Goal: Task Accomplishment & Management: Complete application form

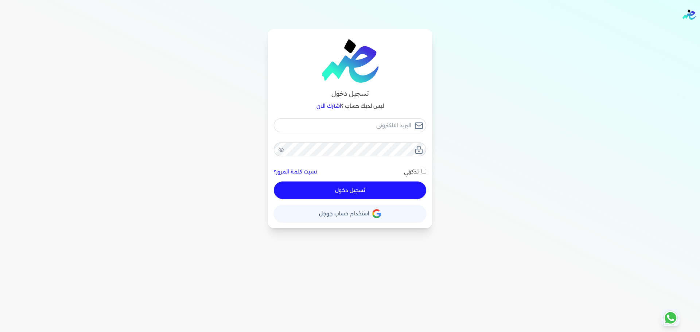
click at [329, 109] on link "اشترك الان" at bounding box center [329, 106] width 25 height 7
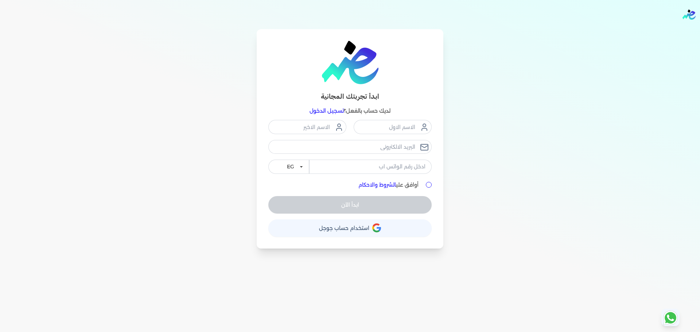
click at [321, 108] on link "تسجيل الدخول" at bounding box center [327, 111] width 34 height 7
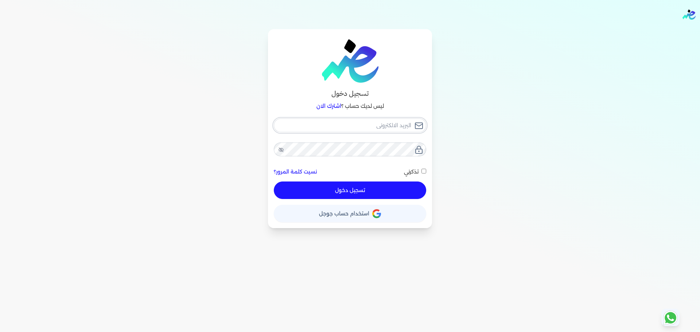
click at [351, 121] on input "email" at bounding box center [350, 126] width 152 height 14
checkbox input "false"
type input "seattleadvanced@gmail.com"
checkbox input "false"
click at [369, 129] on input "seattleadvanced@gmail.com" at bounding box center [350, 126] width 152 height 14
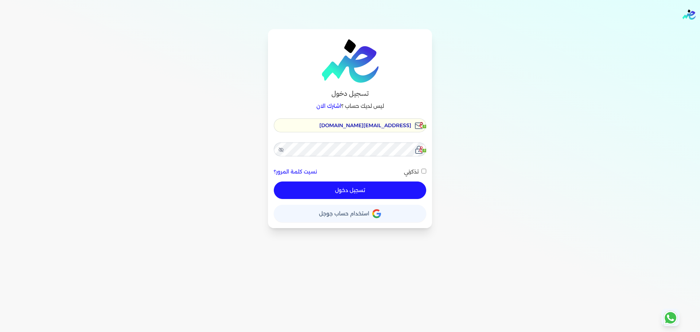
click at [369, 129] on input "seattleadvanced@gmail.com" at bounding box center [350, 126] width 152 height 14
click at [347, 122] on input "seattleadvanced@gmail.com" at bounding box center [350, 126] width 152 height 14
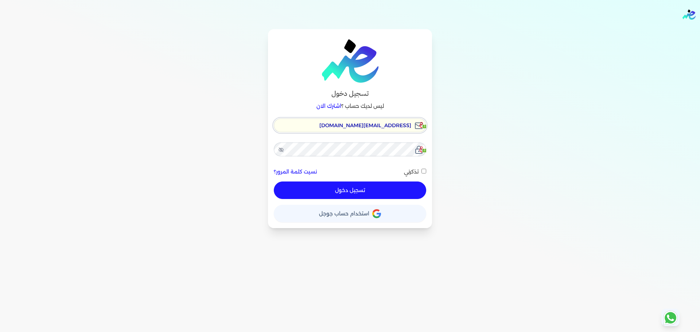
type input "h"
checkbox input "false"
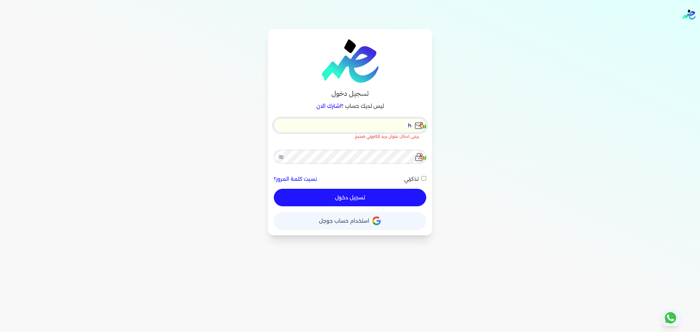
type input "hi"
checkbox input "false"
type input "hi@"
checkbox input "false"
type input "hi@e"
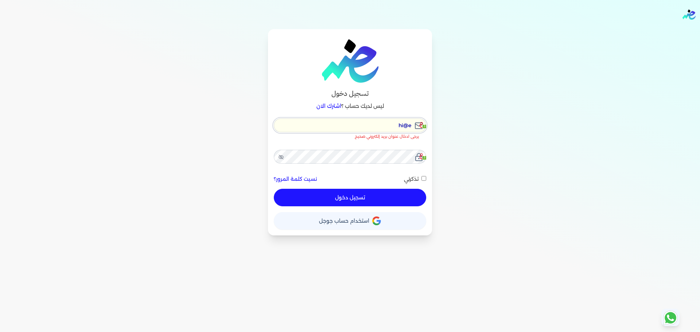
checkbox input "false"
type input "hi@ed"
checkbox input "false"
type input "hi@eda"
checkbox input "false"
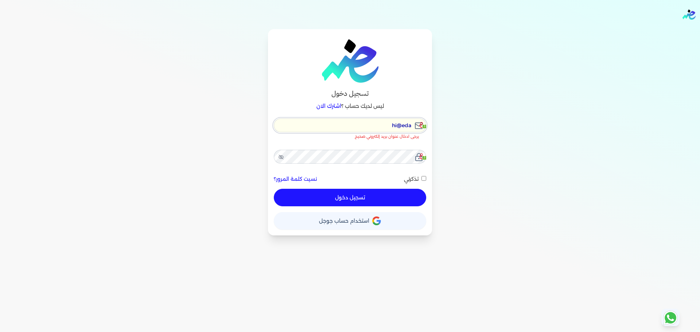
type input "hi@edar"
checkbox input "false"
type input "hi@edari"
checkbox input "false"
type input "hi@edarib"
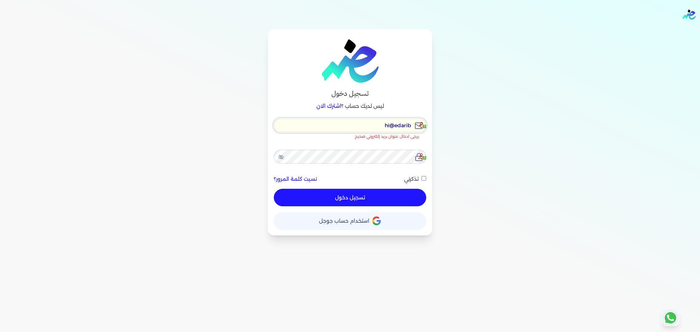
checkbox input "false"
type input "hi@edariba"
checkbox input "false"
type input "hi@"
checkbox input "false"
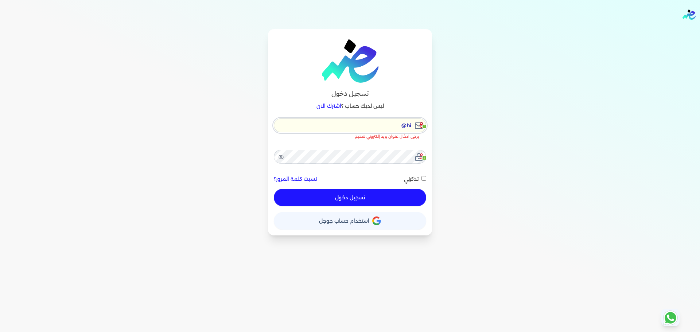
type input "hi@e"
checkbox input "false"
type input "hi@en"
checkbox input "false"
type input "hi@end"
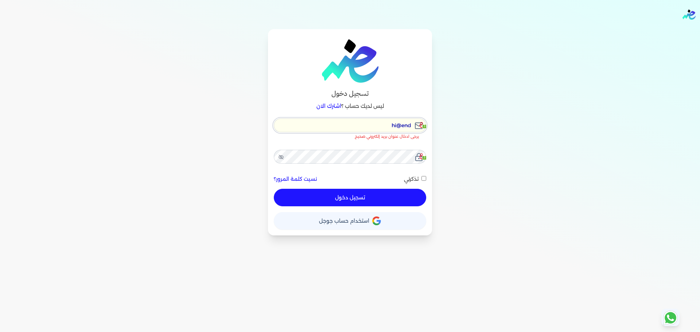
checkbox input "false"
type input "hi@en"
checkbox input "false"
type input "hi@ens"
checkbox input "false"
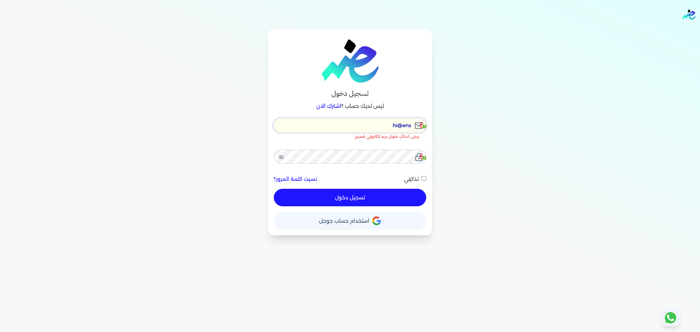
type input "hi@enso"
checkbox input "false"
type input "hi@ensou"
checkbox input "false"
type input "hi@ensoul"
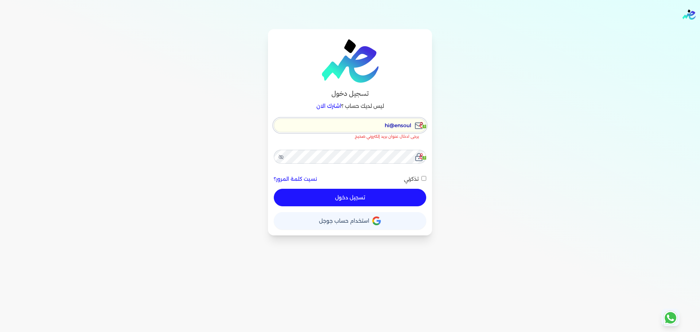
checkbox input "false"
type input "hi@ensouli"
checkbox input "false"
type input "hi@ensoulif"
checkbox input "false"
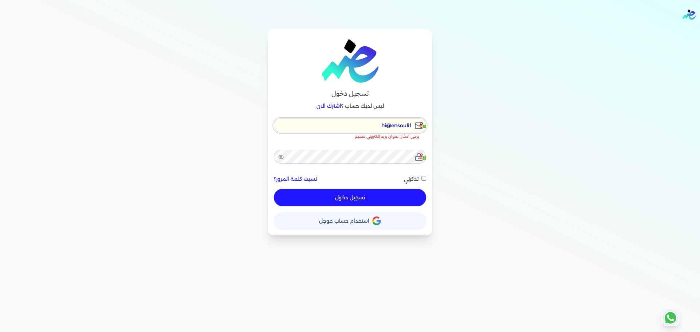
type input "hi@ensoulify"
checkbox input "false"
type input "hi@ensoulify."
checkbox input "false"
type input "hi@ensoulify.c"
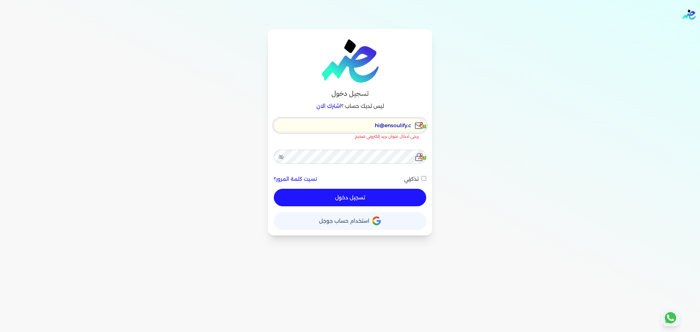
checkbox input "false"
type input "hi@ensoulify.co"
checkbox input "false"
type input "hi@ensoulify.com"
checkbox input "false"
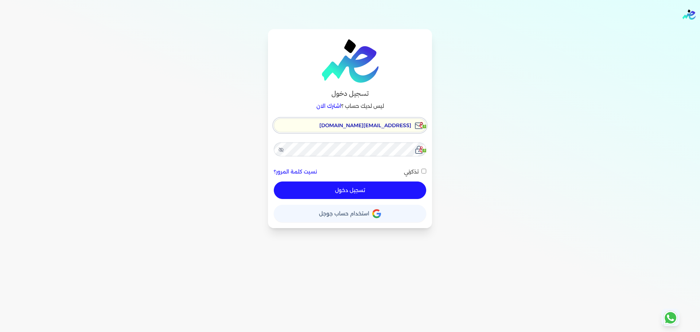
type input "hi@ensoulify.com"
click at [274, 182] on button "تسجيل دخول" at bounding box center [350, 191] width 152 height 18
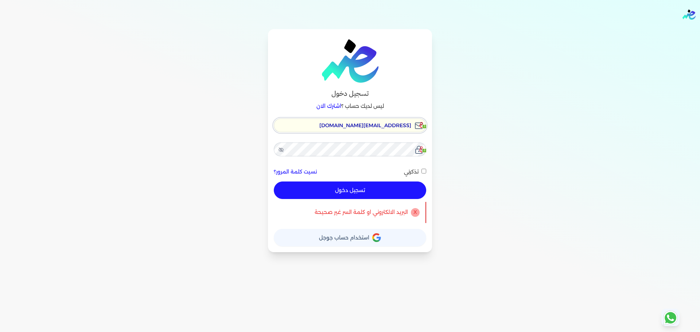
click at [370, 126] on input "hi@ensoulify.com" at bounding box center [350, 126] width 152 height 14
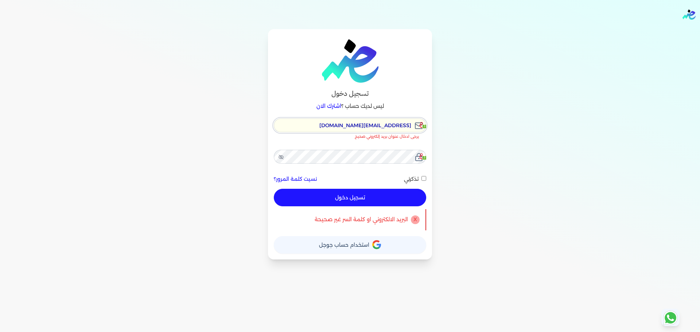
checkbox input "false"
type input "[EMAIL_ADDRESS][DOMAIN_NAME]"
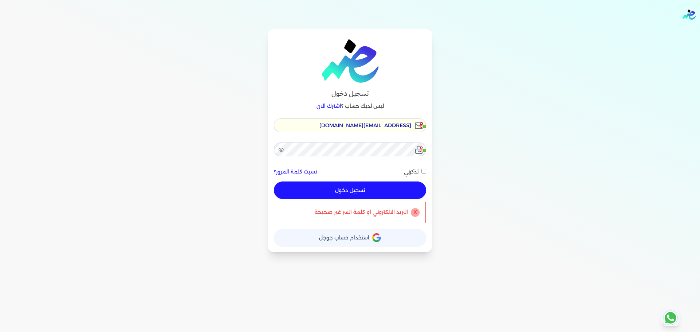
click at [350, 191] on button "تسجيل دخول" at bounding box center [350, 191] width 152 height 18
checkbox input "false"
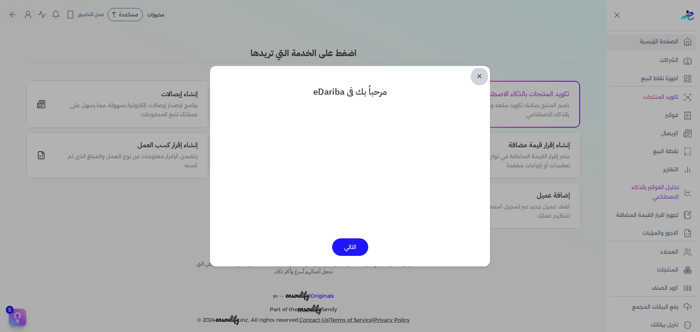
click at [477, 75] on link "✕" at bounding box center [480, 77] width 18 height 18
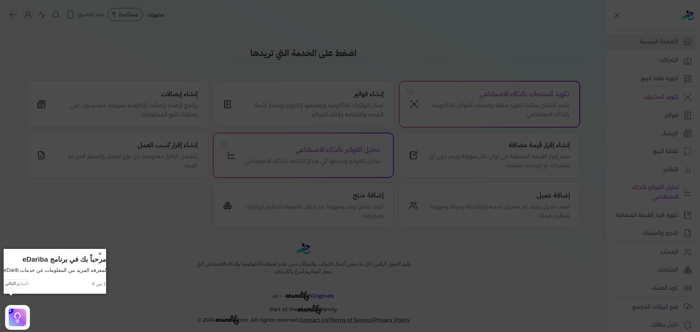
click at [315, 93] on icon at bounding box center [350, 166] width 700 height 332
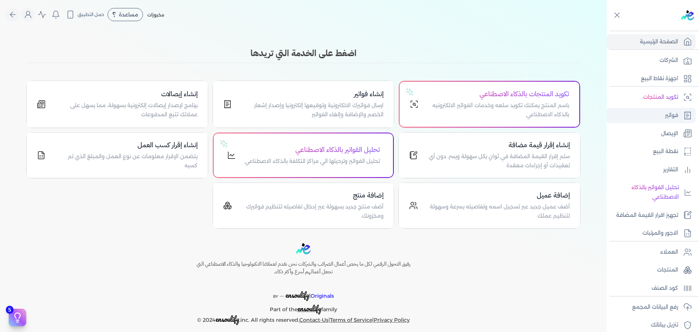
click at [674, 121] on link "فواتير" at bounding box center [651, 115] width 89 height 15
click at [677, 63] on p "الشركات" at bounding box center [669, 60] width 19 height 9
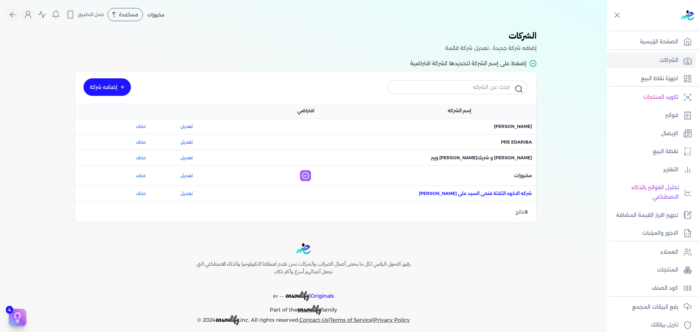
click at [515, 191] on span "اسم الشركة : شركه الاخوه الثلاثة فتحى السيد على عمران وشركاه" at bounding box center [475, 193] width 113 height 7
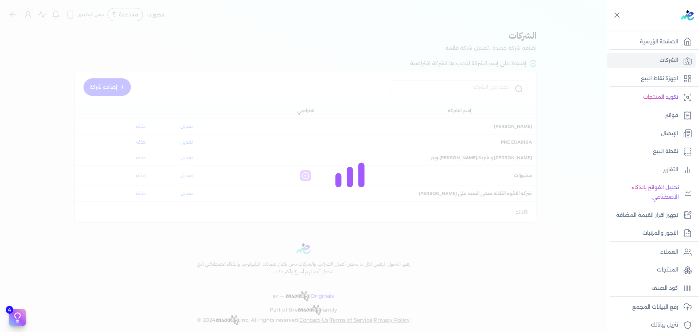
click at [515, 191] on div at bounding box center [350, 166] width 700 height 332
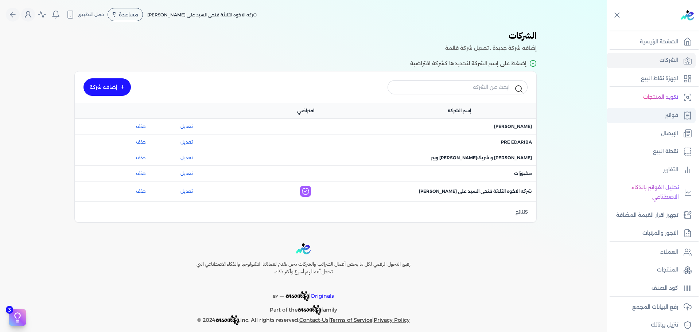
click at [675, 114] on p "فواتير" at bounding box center [671, 115] width 13 height 9
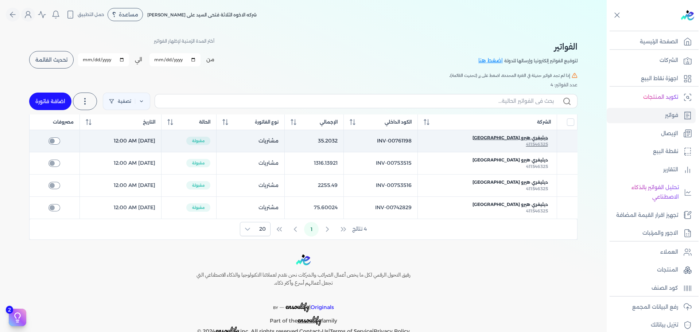
click at [540, 138] on span "ديليفري هيرو مصر" at bounding box center [511, 138] width 76 height 7
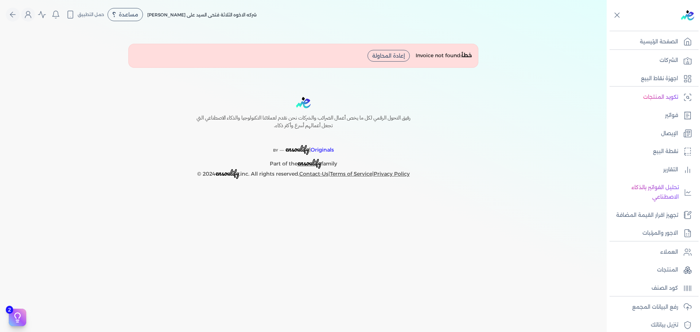
click at [393, 58] on button "إعادة المحاولة" at bounding box center [389, 56] width 42 height 12
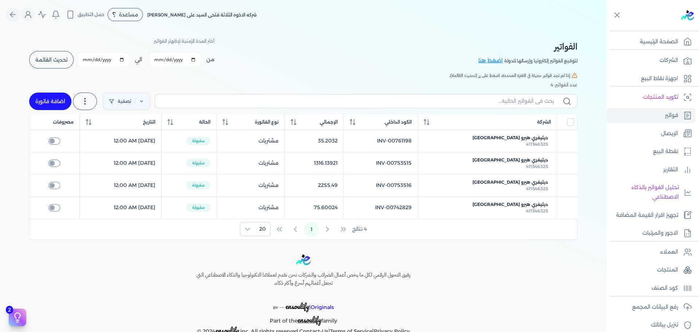
click at [62, 64] on button "تحديث القائمة" at bounding box center [51, 60] width 44 height 18
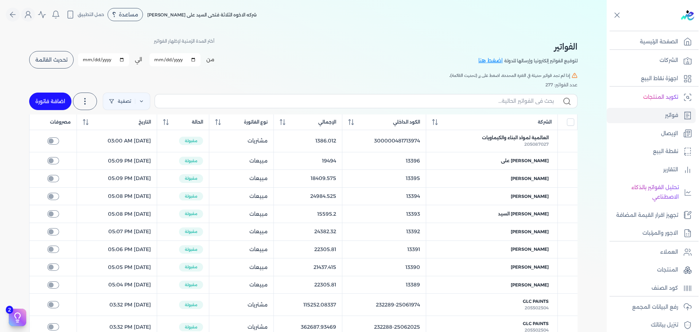
checkbox input "false"
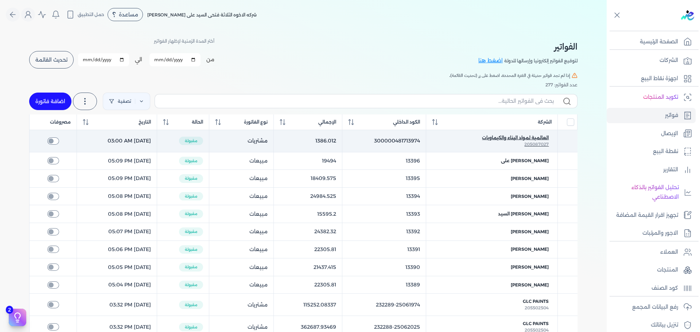
click at [532, 140] on span "العالمية لمواد البناء والكيماويات" at bounding box center [515, 138] width 67 height 7
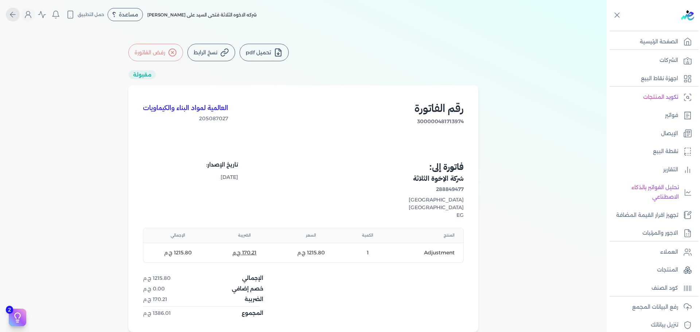
click at [16, 12] on icon "Global" at bounding box center [12, 14] width 9 height 9
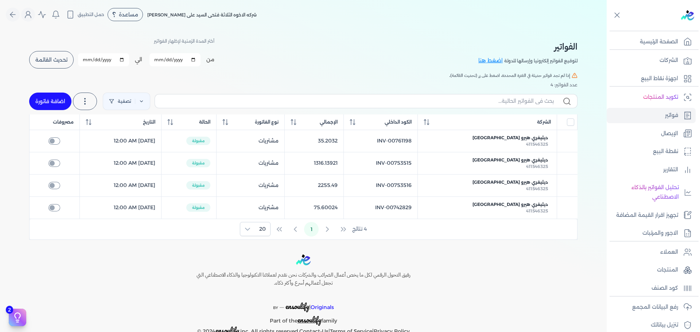
click at [53, 55] on button "تحديث القائمة" at bounding box center [51, 60] width 44 height 18
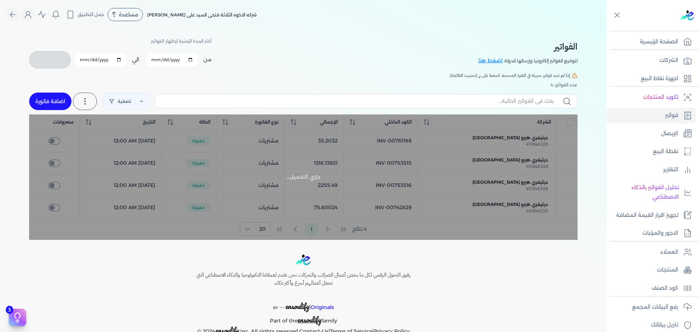
checkbox input "false"
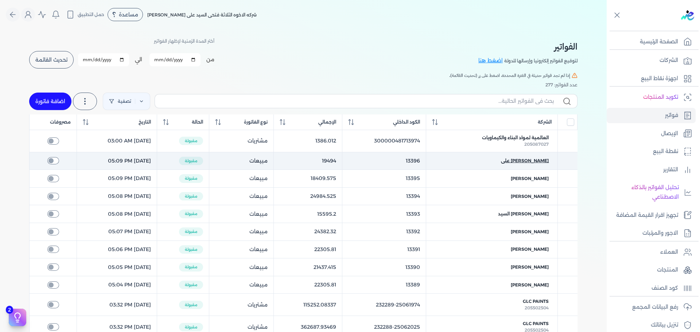
click at [532, 161] on span "[PERSON_NAME] على" at bounding box center [525, 161] width 48 height 7
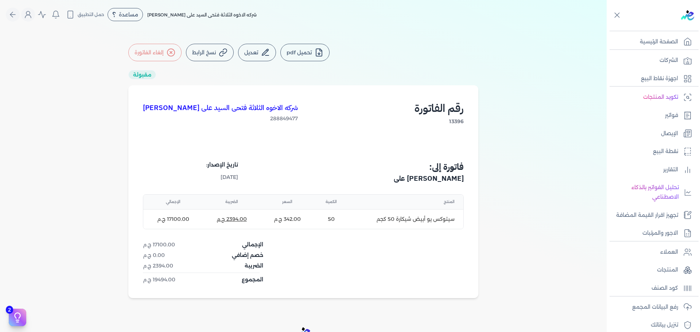
drag, startPoint x: 253, startPoint y: 53, endPoint x: 265, endPoint y: 28, distance: 26.6
click at [265, 28] on nav "Toggle Navigation الاسعار العمولات مساعدة خدمة العملاء دليل المستخدم تسجيل الدخ…" at bounding box center [303, 14] width 607 height 29
click at [262, 46] on button "تعديل" at bounding box center [257, 53] width 38 height 18
click at [305, 69] on link "إشعار خصم" at bounding box center [276, 70] width 70 height 13
select select "EGP"
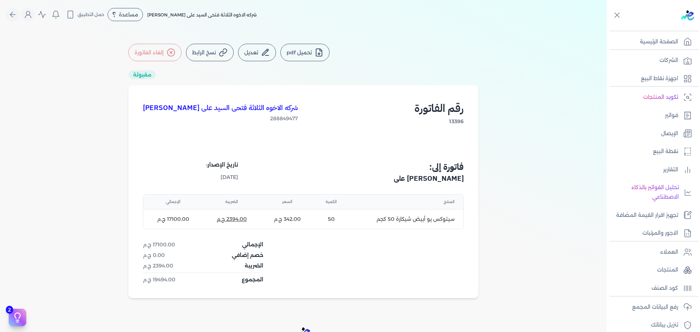
select select "B"
select select "EGS"
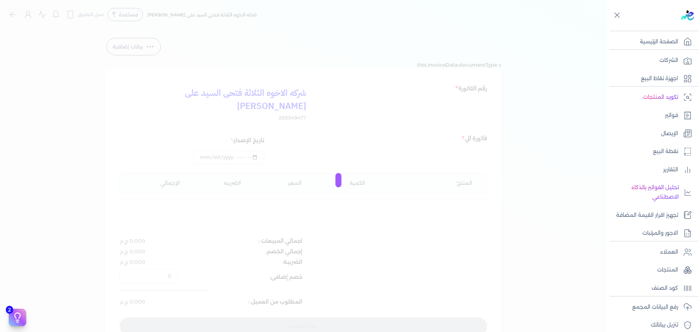
type input "2025-08-23T17:09:40"
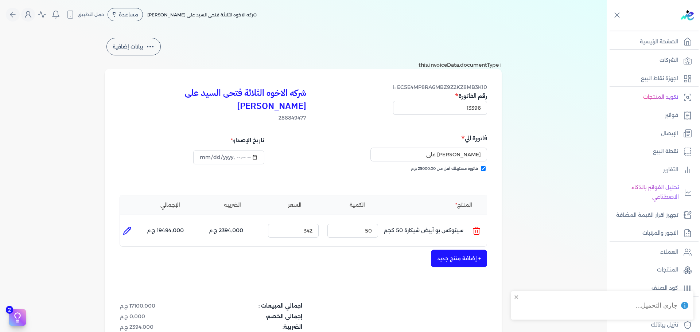
click at [475, 65] on div "بيانات إضافية this.invoiceData.documentType i شركه الاخوه الثلاثة فتحى السيد عل…" at bounding box center [303, 225] width 420 height 378
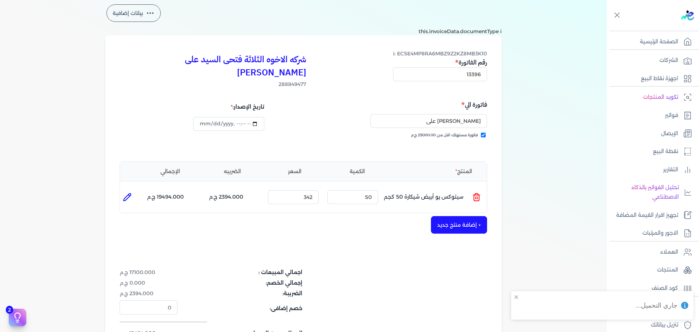
click at [450, 27] on div "بيانات إضافية this.invoiceData.documentType i شركه الاخوه الثلاثة فتحى السيد عل…" at bounding box center [303, 192] width 420 height 378
copy div "this.invoiceData.documentType i"
select select "EGP"
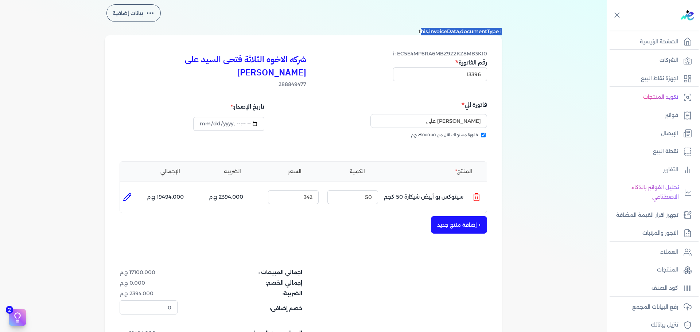
select select "B"
select select "EGS"
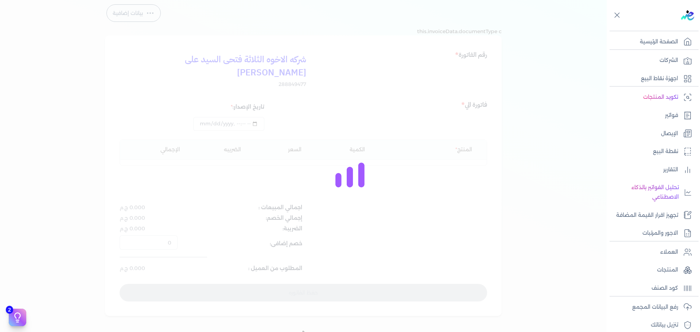
type input "2025-08-23T17:09:40"
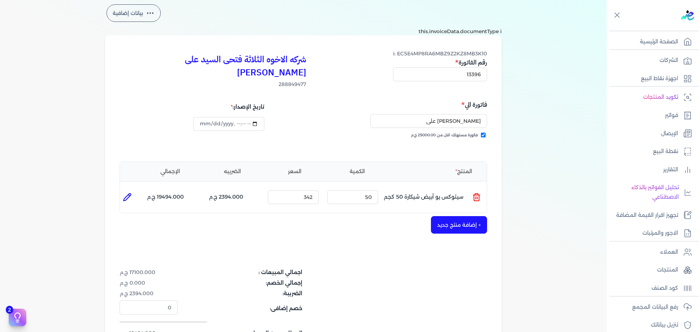
click at [419, 57] on span "i: EC5E4MP8RA6MBZ9Z2KZ8MB3K10" at bounding box center [440, 53] width 94 height 7
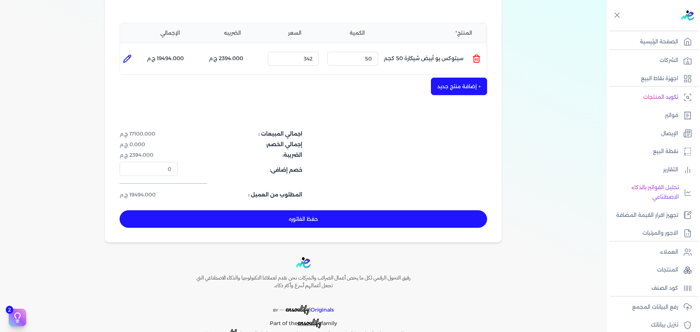
scroll to position [0, 0]
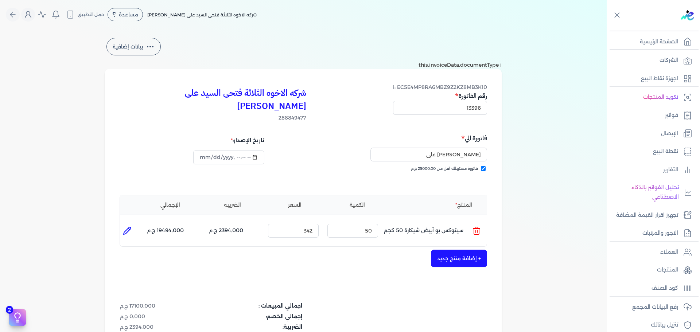
click at [438, 67] on div "بيانات إضافية this.invoiceData.documentType i شركه الاخوه الثلاثة فتحى السيد عل…" at bounding box center [303, 225] width 420 height 378
drag, startPoint x: 438, startPoint y: 67, endPoint x: 422, endPoint y: 61, distance: 16.6
click at [422, 61] on div "بيانات إضافية this.invoiceData.documentType i شركه الاخوه الثلاثة فتحى السيد عل…" at bounding box center [303, 225] width 420 height 378
select select "EGP"
select select "B"
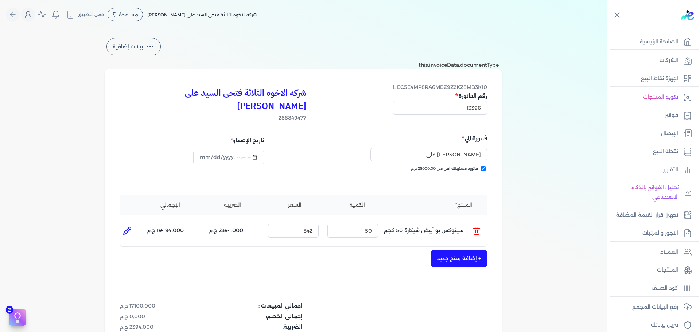
select select "EGS"
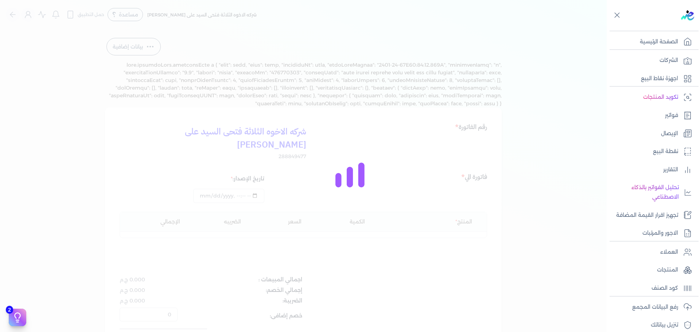
type input "2025-08-23T17:09:40"
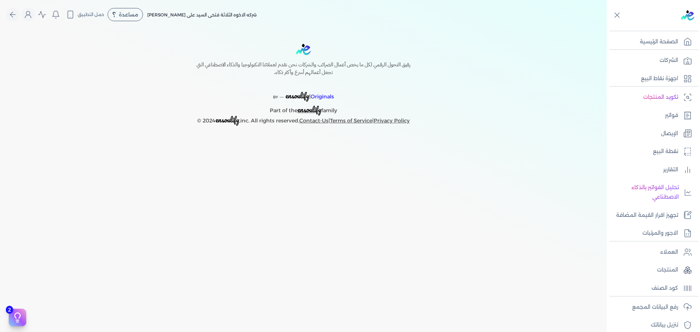
select select "EGP"
select select "B"
select select "EGS"
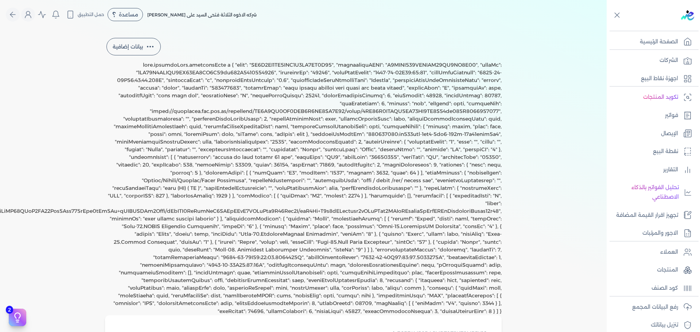
type input "[DATE]T17:09:40"
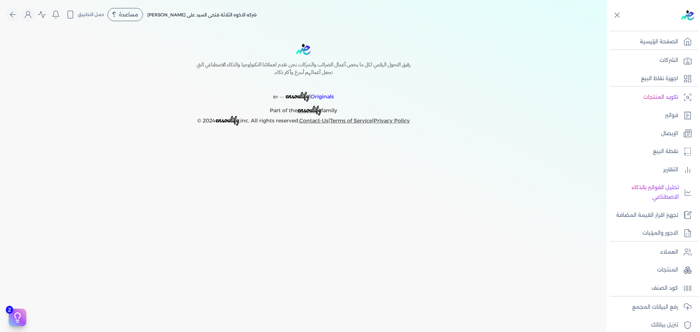
select select "EGP"
select select "B"
select select "EGS"
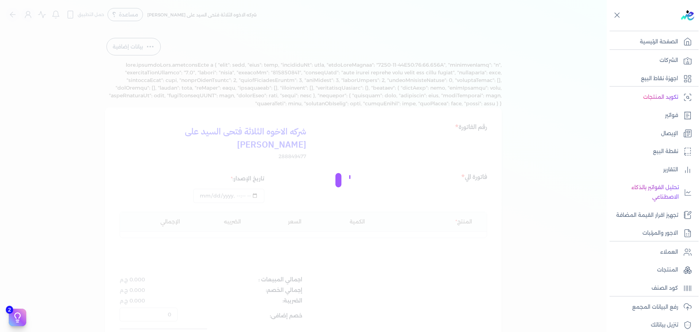
type input "[DATE]T17:09:40"
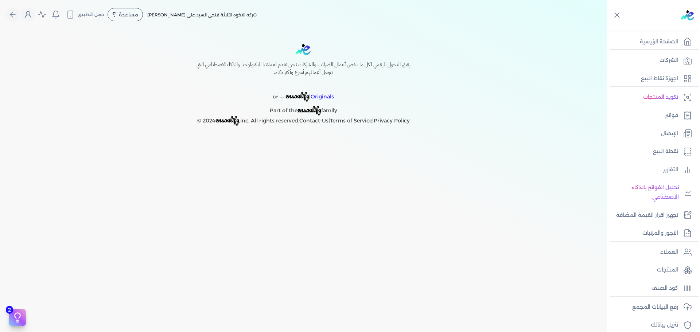
select select "EGP"
select select "B"
select select "EGS"
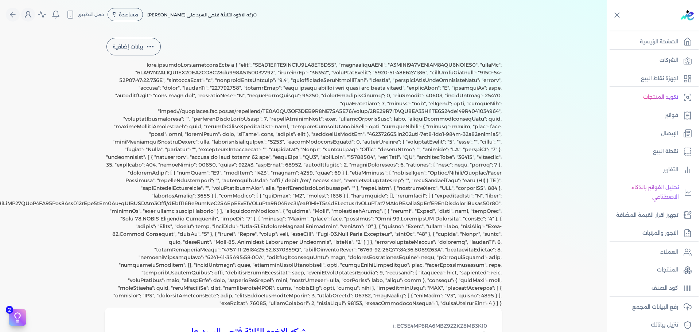
type input "[DATE]T17:09:40"
copy div "documentType"
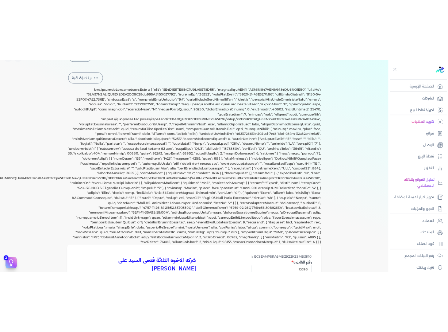
scroll to position [13, 0]
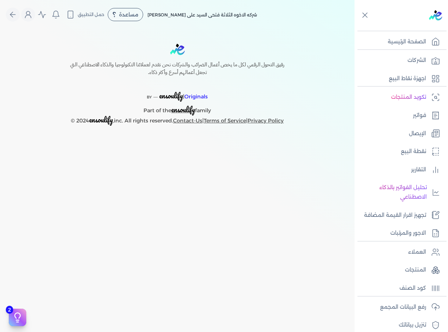
select select "EGP"
select select "B"
select select "EGS"
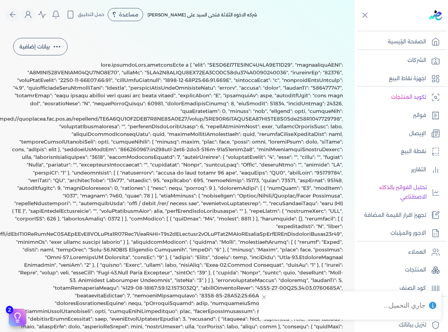
type input "[DATE]T17:09:40"
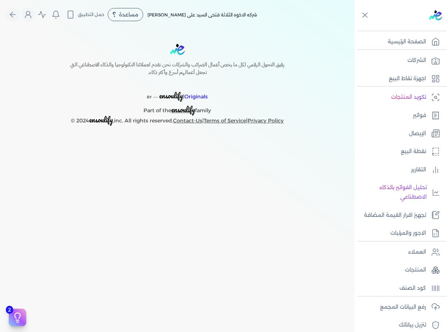
select select "EGP"
select select "B"
select select "EGS"
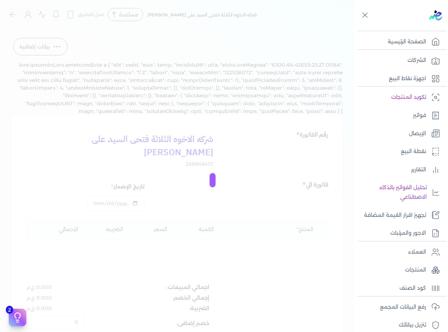
type input "EC5E4MP8RA6MBZ9Z2KZ8MB3K10"
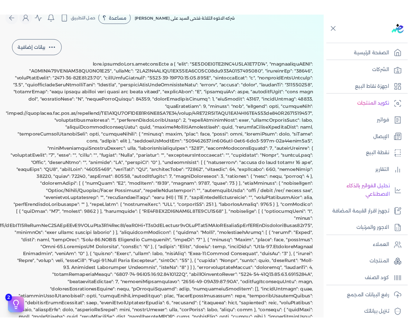
scroll to position [11, 0]
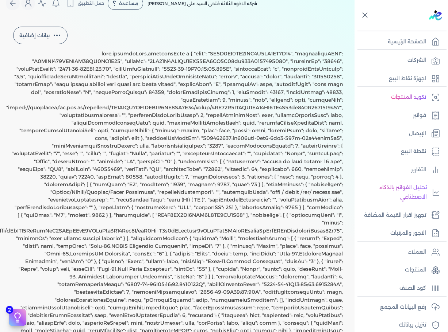
click at [366, 16] on icon at bounding box center [364, 15] width 9 height 9
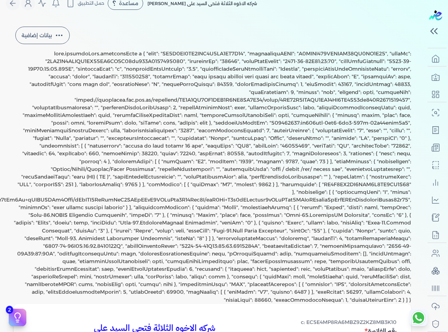
click at [282, 184] on div "بيانات إضافية شركه الاخوه الثلاثة فتحى السيد على عمران وشركاه 288849477 c: EC5E…" at bounding box center [212, 317] width 420 height 585
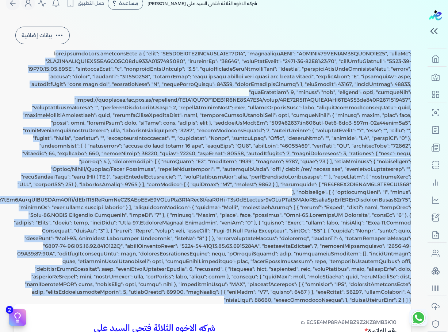
click at [282, 184] on div "بيانات إضافية شركه الاخوه الثلاثة فتحى السيد على عمران وشركاه 288849477 c: EC5E…" at bounding box center [212, 317] width 420 height 585
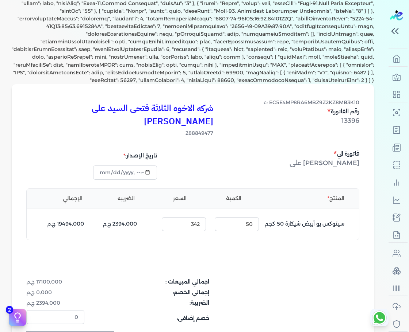
scroll to position [246, 0]
click at [280, 102] on span "c: EC5E4MP8RA6MBZ9Z2KZ8MB3K10" at bounding box center [311, 103] width 96 height 7
click at [351, 112] on h5 "رقم الفاتورة" at bounding box center [311, 111] width 96 height 9
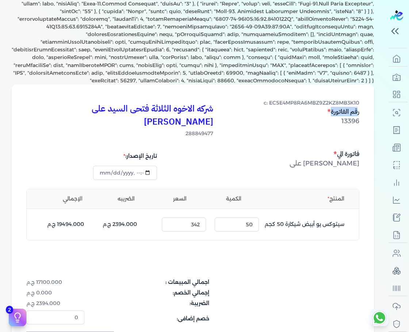
click at [351, 112] on h5 "رقم الفاتورة" at bounding box center [311, 111] width 96 height 9
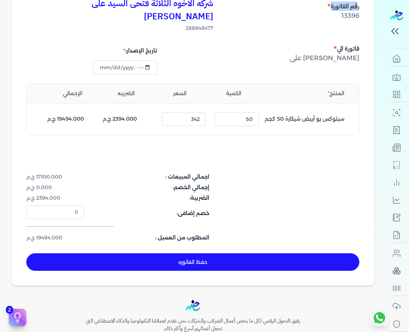
scroll to position [352, 0]
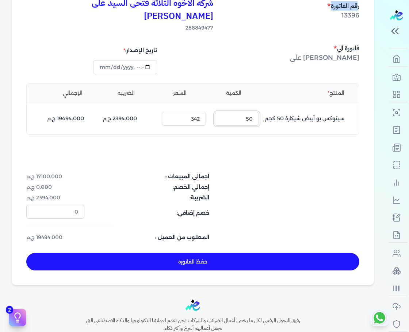
click at [250, 112] on input "50" at bounding box center [236, 119] width 44 height 14
click at [223, 112] on input "49" at bounding box center [236, 119] width 44 height 14
click at [223, 112] on input "48" at bounding box center [236, 119] width 44 height 14
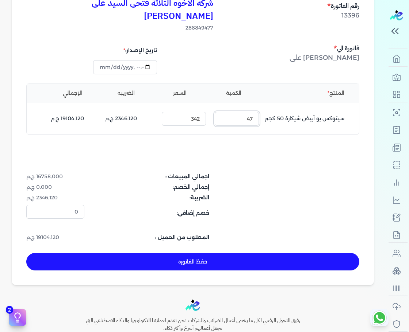
click at [223, 112] on input "47" at bounding box center [236, 119] width 44 height 14
click at [223, 112] on input "46" at bounding box center [236, 119] width 44 height 14
click at [223, 112] on input "45" at bounding box center [236, 119] width 44 height 14
click at [223, 112] on input "44" at bounding box center [236, 119] width 44 height 14
click at [223, 112] on input "43" at bounding box center [236, 119] width 44 height 14
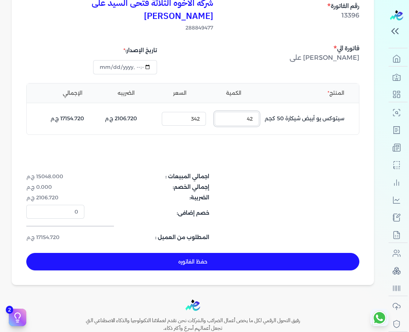
click at [223, 112] on input "42" at bounding box center [236, 119] width 44 height 14
click at [251, 112] on input "42" at bounding box center [236, 119] width 44 height 14
type input "3"
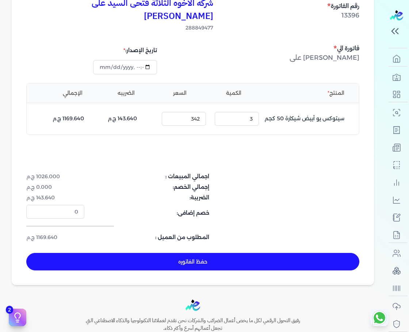
click at [267, 156] on div "شركه الاخوه الثلاثة فتحى السيد على عمران وشركاه 288849477 c: EC5E4MP8RA6MBZ9Z2K…" at bounding box center [193, 132] width 362 height 306
click at [219, 253] on button "حفظ الفاتوره" at bounding box center [192, 262] width 333 height 18
type input "[DATE]"
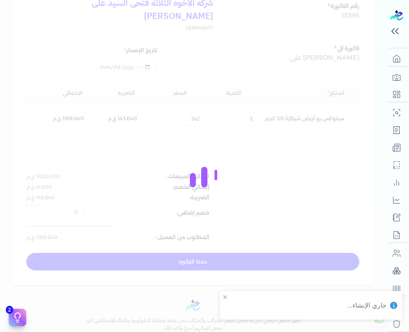
scroll to position [360, 0]
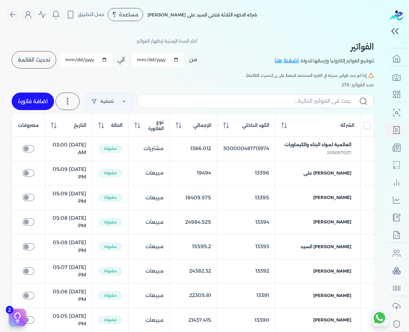
click at [25, 58] on span "تحديث القائمة" at bounding box center [34, 59] width 32 height 5
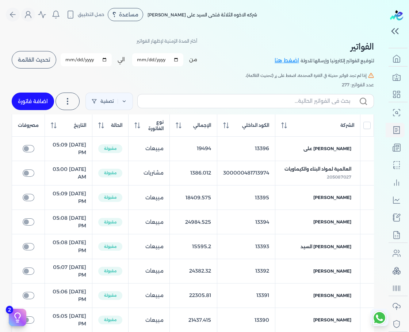
checkbox input "false"
click at [117, 125] on div "الحالة" at bounding box center [110, 125] width 24 height 7
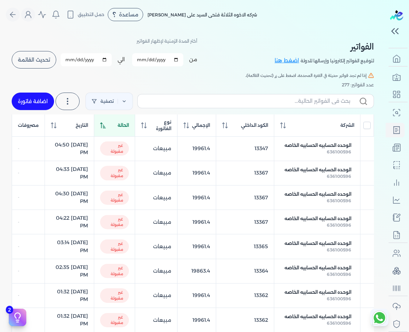
click at [117, 125] on div "الحالة" at bounding box center [114, 125] width 28 height 7
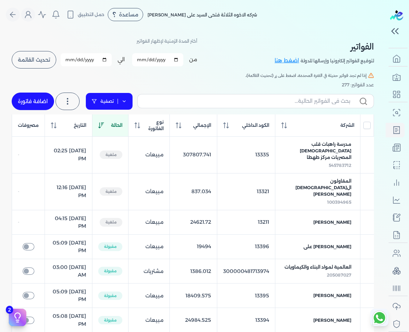
click at [127, 105] on link "تصفية" at bounding box center [108, 102] width 47 height 18
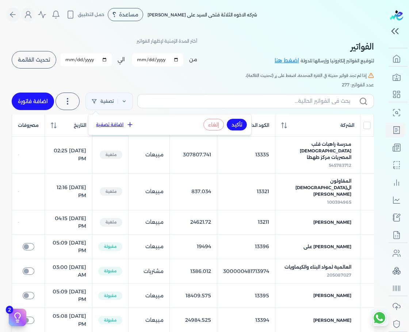
click at [117, 127] on button "اضافة تصفية" at bounding box center [115, 124] width 44 height 9
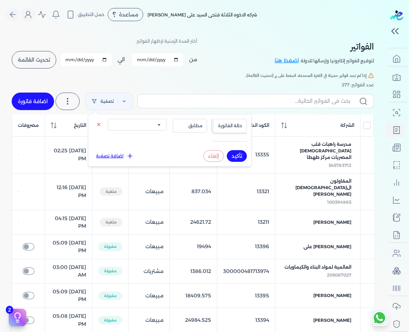
click at [234, 127] on span "حالة الفاتورة" at bounding box center [229, 126] width 25 height 7
click at [230, 141] on li "حالة الفاتورة" at bounding box center [214, 142] width 55 height 7
drag, startPoint x: 167, startPoint y: 129, endPoint x: 161, endPoint y: 127, distance: 6.5
click at [161, 127] on div "حالة الفاتورة مطابق الكل مقبولة غير مقبولة مسجلة ملغية مرفوضة مسودة" at bounding box center [170, 132] width 154 height 26
click at [161, 127] on select "الكل مقبولة غير مقبولة مسجلة ملغية مرفوضة مسودة" at bounding box center [137, 125] width 59 height 12
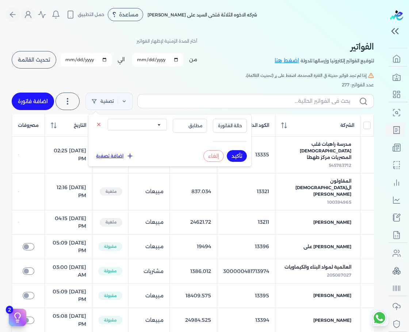
select select "draft"
click at [108, 119] on select "الكل مقبولة غير مقبولة مسجلة ملغية مرفوضة مسودة" at bounding box center [137, 125] width 59 height 12
click at [238, 151] on button "تأكيد" at bounding box center [237, 156] width 20 height 12
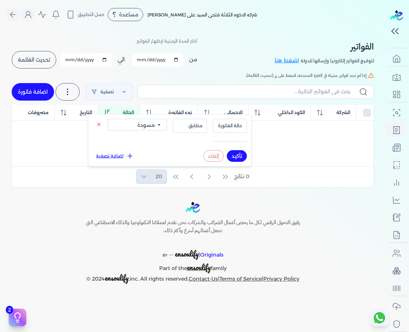
click at [173, 72] on h5 "إذا لم تجد فواتير حديثة في الفترة المحددة، اضغط على زر (تحديث القائمة)." at bounding box center [193, 75] width 362 height 7
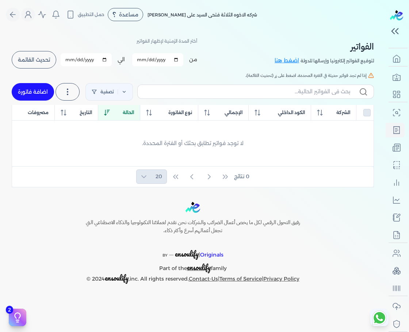
click at [35, 58] on span "تحديث القائمة" at bounding box center [34, 59] width 32 height 5
checkbox input "false"
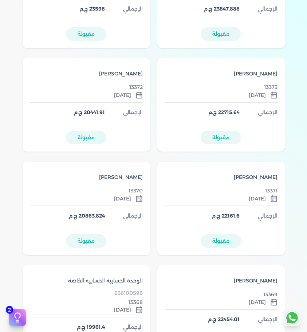
scroll to position [1758, 0]
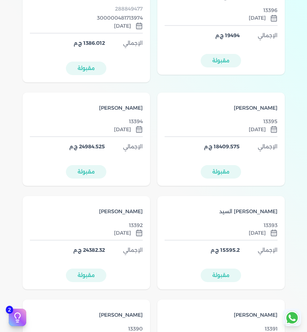
scroll to position [0, 0]
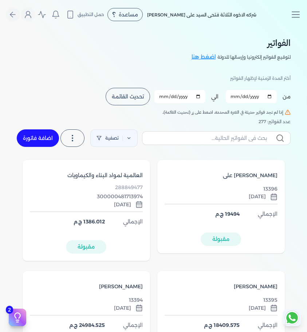
click at [136, 95] on span "تحديث القائمة" at bounding box center [128, 96] width 32 height 5
click at [271, 178] on span "[PERSON_NAME] على" at bounding box center [250, 176] width 55 height 8
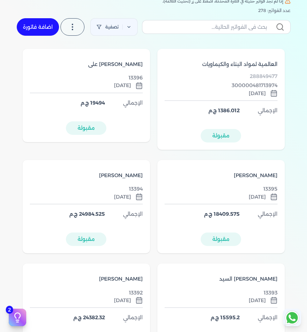
scroll to position [113, 0]
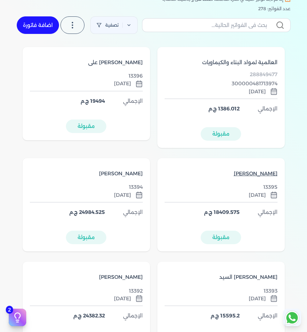
click at [261, 179] on div "[PERSON_NAME]" at bounding box center [254, 176] width 48 height 12
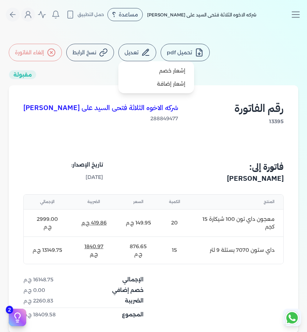
click at [136, 46] on button "تعديل" at bounding box center [138, 53] width 38 height 18
click at [174, 71] on link "إشعار خصم" at bounding box center [156, 70] width 70 height 13
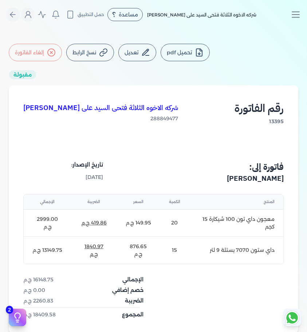
select select "EGP"
select select "B"
select select "EGS"
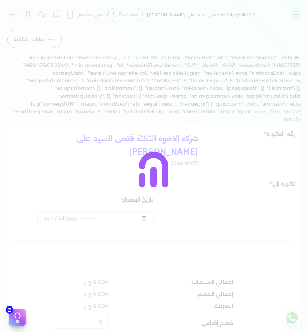
type input "XVSV5WK0HPG0F60N7ZR8MB3K10"
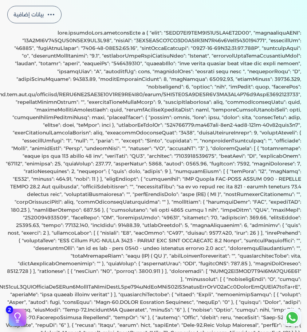
scroll to position [24, 0]
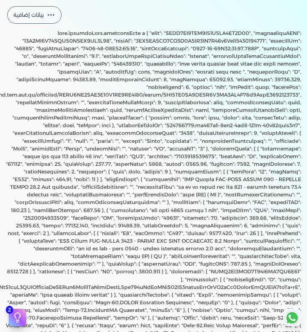
copy div "longId"
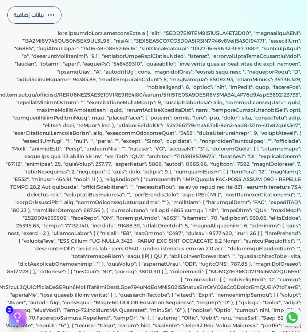
copy div "XVSV5WK0HPG0F60N7ZR8MB3K10"
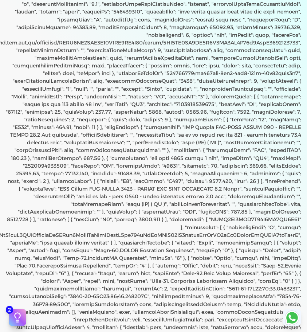
scroll to position [77, 0]
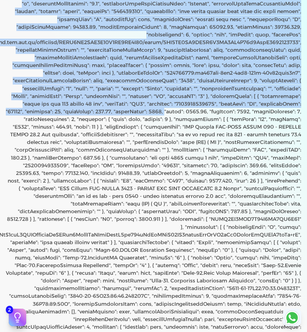
drag, startPoint x: 172, startPoint y: 112, endPoint x: 71, endPoint y: 42, distance: 123.2
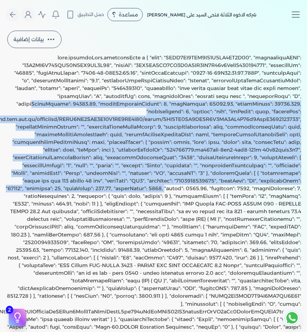
scroll to position [243, 0]
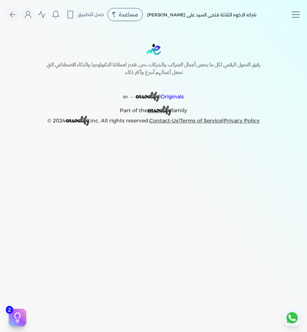
select select "EGP"
select select "B"
select select "EGS"
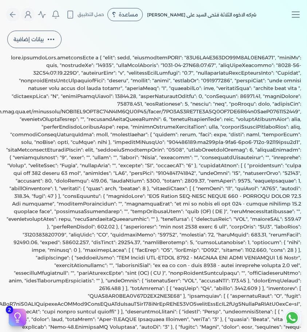
type input "XVSV5WK0HPG0F60N7ZR8MB3K10"
copy div "submissionUUID"
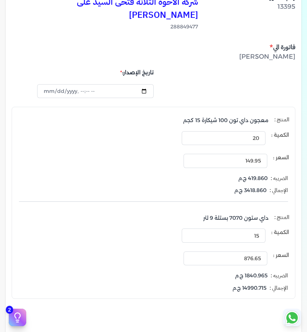
scroll to position [461, 0]
click at [255, 228] on input "15" at bounding box center [224, 235] width 84 height 14
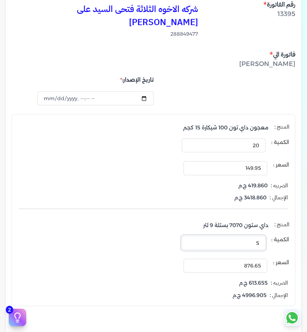
type input "5"
click at [245, 139] on input "20" at bounding box center [224, 146] width 84 height 14
type input "5"
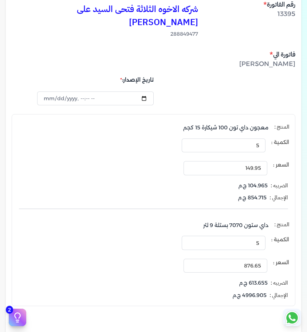
click at [243, 82] on div "شركه الاخوه الثلاثة فتحى السيد على عمران وشركاه 288849477 رقم الفاتورة 13395 فا…" at bounding box center [154, 225] width 296 height 462
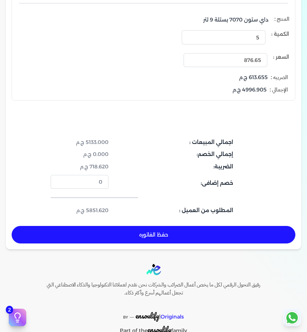
click at [174, 226] on button "حفظ الفاتوره" at bounding box center [154, 235] width 284 height 18
type input "[DATE]"
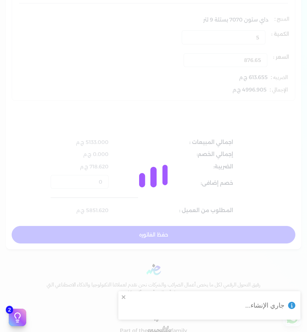
scroll to position [666, 0]
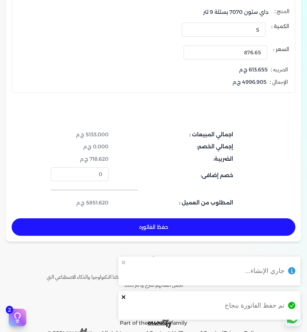
click at [123, 296] on icon "close" at bounding box center [124, 297] width 4 height 4
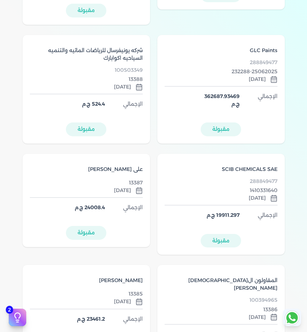
scroll to position [524, 0]
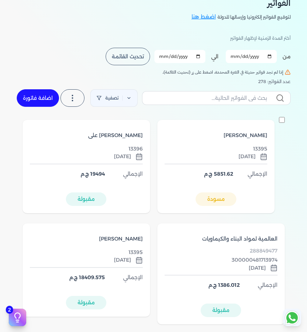
scroll to position [0, 0]
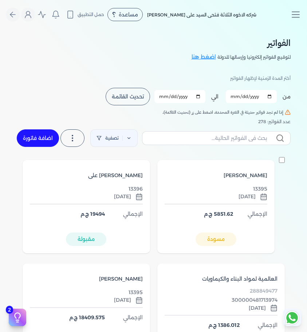
drag, startPoint x: 129, startPoint y: 96, endPoint x: 303, endPoint y: 37, distance: 183.7
click at [129, 96] on span "تحديث القائمة" at bounding box center [128, 96] width 32 height 5
click at [247, 174] on span "[PERSON_NAME]" at bounding box center [246, 176] width 44 height 8
select select "EGP"
select select "B"
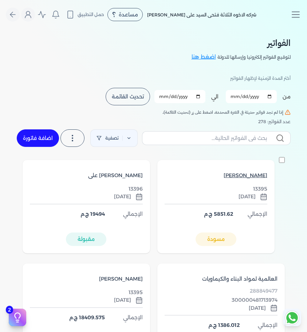
select select "EGS"
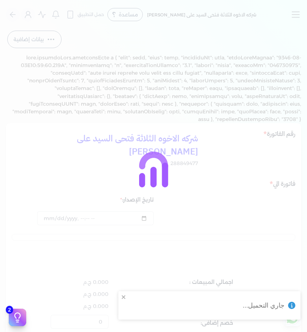
type input "[DATE]"
type input "2ac3800249"
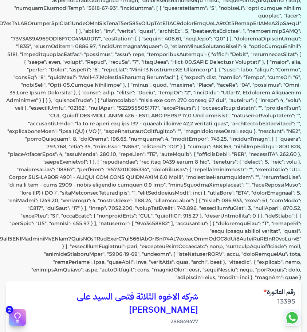
scroll to position [413, 0]
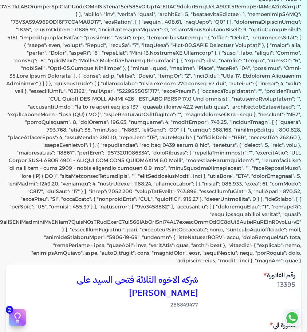
click at [210, 25] on div "بيانات إضافية شركه الاخوه الثلاثة فتحى السيد على عمران وشركاه 288849477 رقم الف…" at bounding box center [153, 171] width 307 height 1110
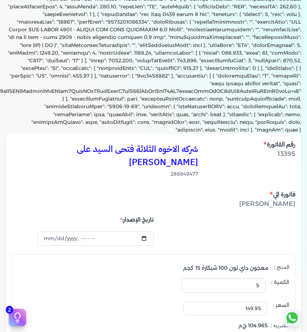
scroll to position [535, 0]
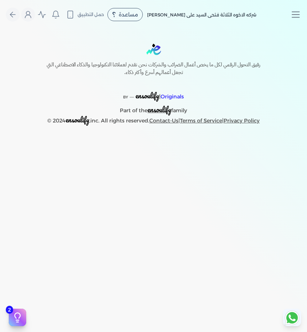
select select "EGP"
select select "B"
select select "EGS"
select select "EGP"
select select "B"
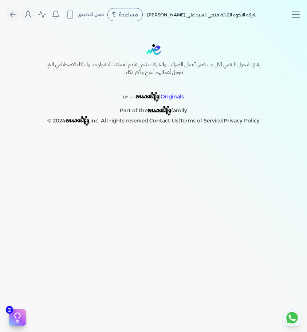
select select "EGS"
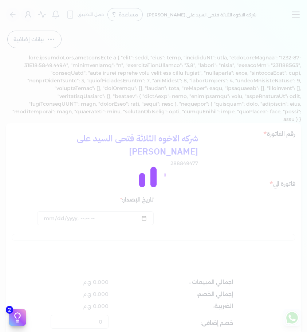
type input "[DATE]T23:54:03"
type input "[DATE]"
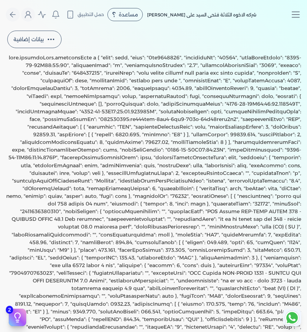
select select "EGP"
select select "B"
select select "EGS"
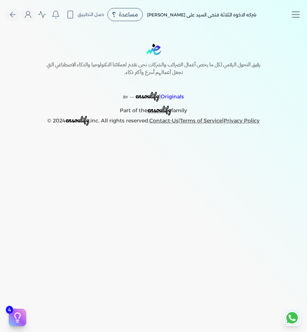
select select "EGP"
select select "B"
select select "EGS"
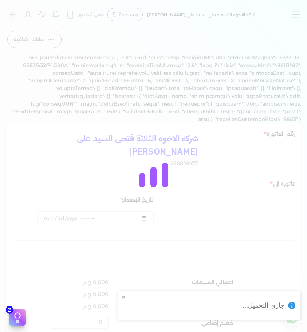
type input "[DATE]T17:09:09"
type input "XVSV5WK0HPG0F60N7ZR8MB3K10"
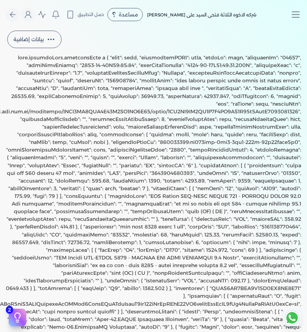
click at [170, 8] on div "شركه الاخوه الثلاثة فتحى السيد على [PERSON_NAME] مساعدة خدمة العملاء دليل المست…" at bounding box center [131, 15] width 251 height 14
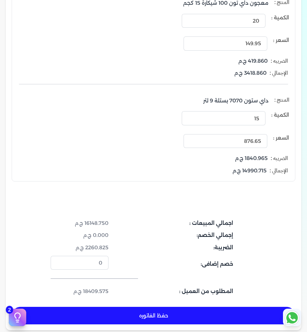
scroll to position [578, 0]
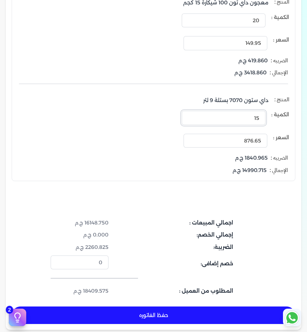
click at [248, 111] on input "15" at bounding box center [224, 118] width 84 height 14
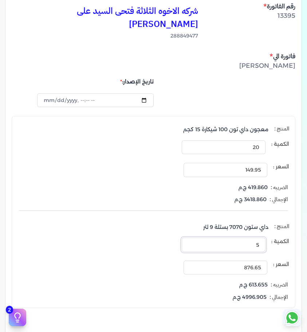
scroll to position [444, 0]
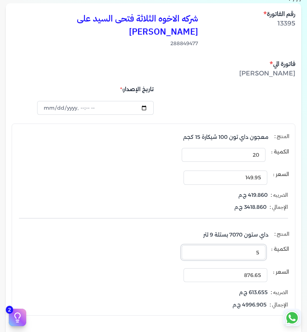
type input "5"
click at [247, 148] on input "20" at bounding box center [224, 155] width 84 height 14
type input "10"
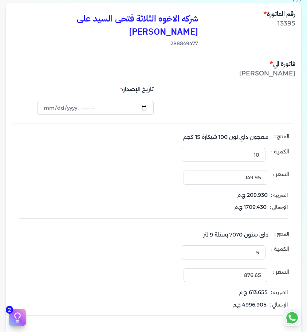
click at [158, 191] on li "الضريبه : 209.930 ج.م" at bounding box center [150, 195] width 276 height 9
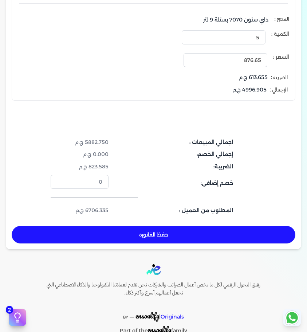
click at [145, 226] on button "حفظ الفاتوره" at bounding box center [154, 235] width 284 height 18
type input "[DATE]"
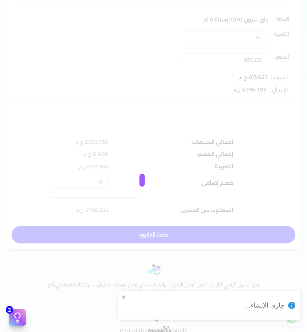
scroll to position [666, 0]
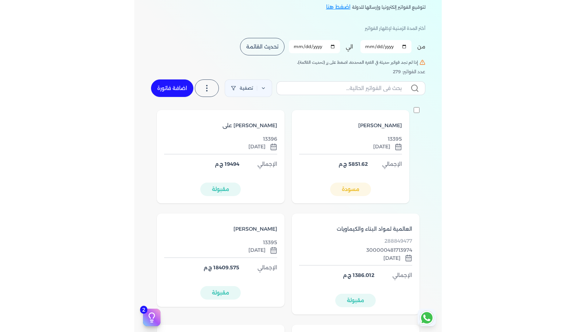
scroll to position [46, 0]
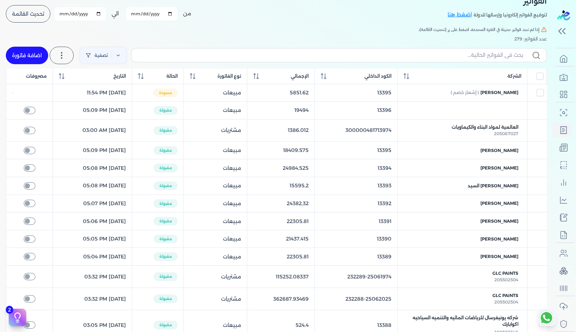
checkbox input "false"
click at [307, 112] on table "الشركة الكود الداخلي الإجمالي نوع الفاتورة الحالة التاريخ مصروفات ابراهيم محمد …" at bounding box center [276, 278] width 541 height 418
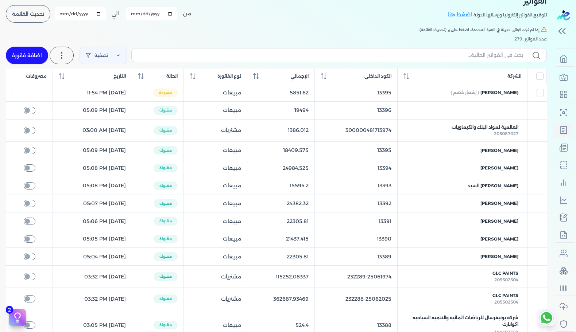
click at [35, 19] on button "تحديث القائمة" at bounding box center [28, 14] width 44 height 18
click at [307, 113] on table "الشركة الكود الداخلي الإجمالي نوع الفاتورة الحالة التاريخ مصروفات ابراهيم محمد …" at bounding box center [276, 278] width 541 height 418
click at [40, 16] on span "تحديث القائمة" at bounding box center [28, 13] width 32 height 5
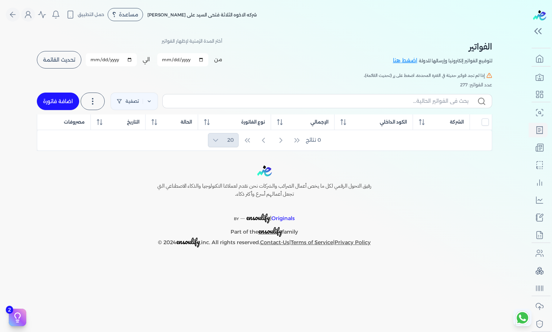
click at [66, 59] on span "تحديث القائمة" at bounding box center [59, 59] width 32 height 5
click at [65, 60] on span "تحديث القائمة" at bounding box center [59, 59] width 32 height 5
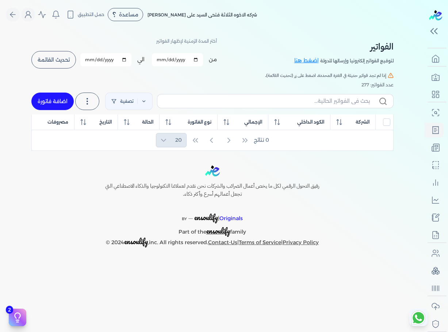
checkbox input "false"
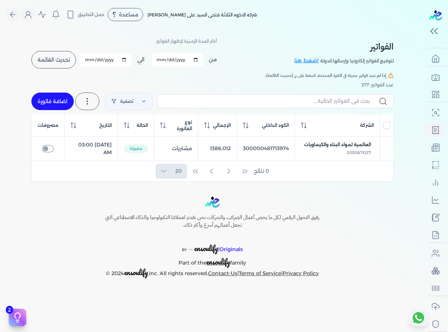
click at [57, 58] on span "تحديث القائمة" at bounding box center [54, 59] width 32 height 5
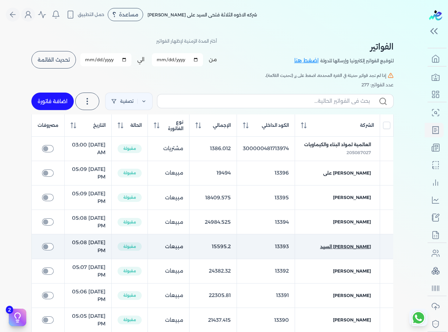
click at [362, 250] on span "[PERSON_NAME] السيد" at bounding box center [345, 247] width 51 height 7
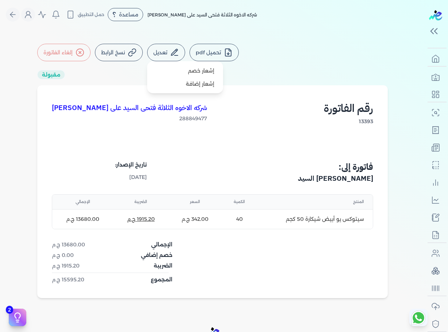
click at [161, 51] on button "تعديل" at bounding box center [166, 53] width 38 height 18
click at [189, 66] on link "إشعار خصم" at bounding box center [185, 70] width 70 height 13
select select "EGP"
select select "B"
select select "EGS"
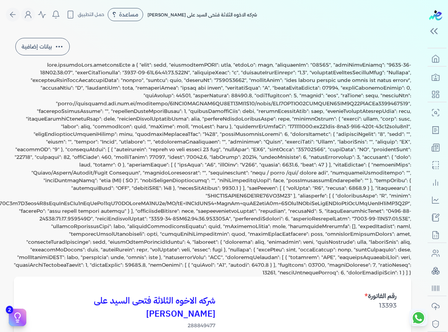
type input "[DATE]T17:08:05"
type input "7QTBD8GCWQYZ6BN1DP98MB3K10"
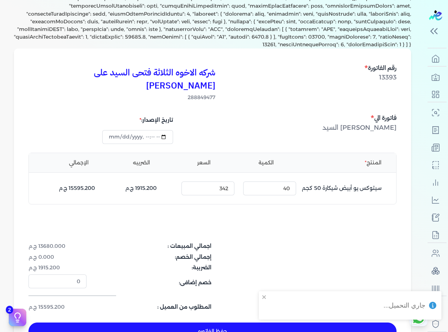
scroll to position [228, 0]
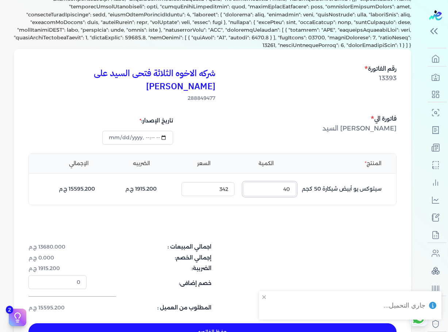
click at [274, 182] on input "40" at bounding box center [269, 189] width 53 height 14
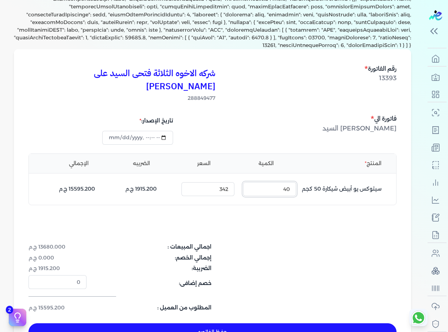
click at [274, 182] on input "40" at bounding box center [269, 189] width 53 height 14
type input "10"
click at [303, 220] on div "شركه الاخوه الثلاثة فتحى السيد على [PERSON_NAME] 288849477 رقم الفاتورة 13393 ف…" at bounding box center [212, 202] width 397 height 306
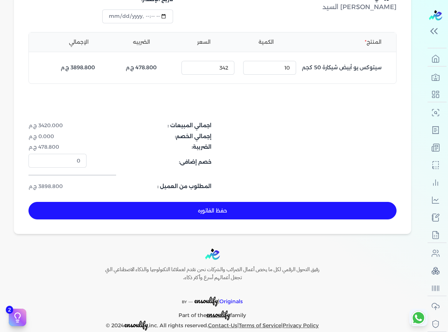
scroll to position [349, 0]
click at [217, 202] on button "حفظ الفاتوره" at bounding box center [212, 211] width 368 height 18
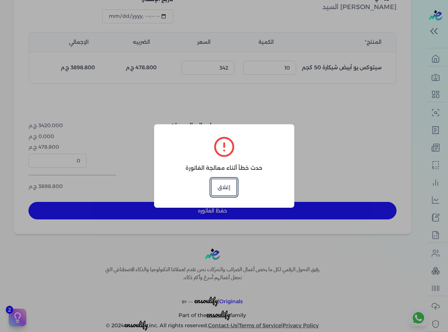
type input "[DATE]"
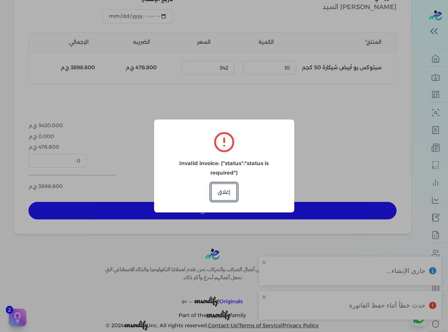
click at [219, 171] on p "Invalid invoice: {"status":"status is required"}" at bounding box center [224, 168] width 117 height 19
copy p "status"
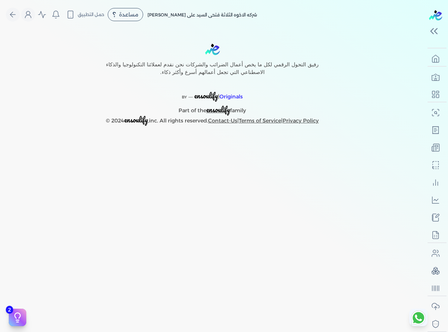
select select "EGP"
select select "B"
select select "EGS"
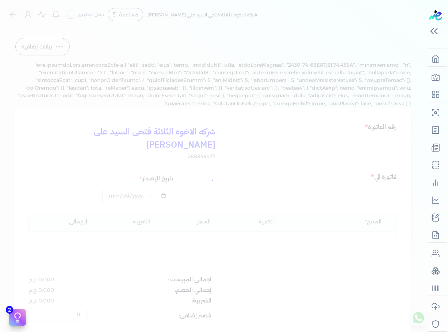
type input "2025-08-23T17:08:05"
type input "7QTBD8GCWQYZ6BN1DP98MB3K10"
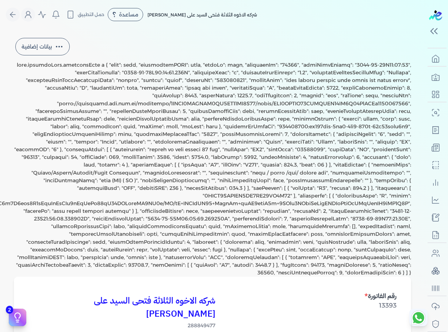
type input "10"
type input "[DATE]"
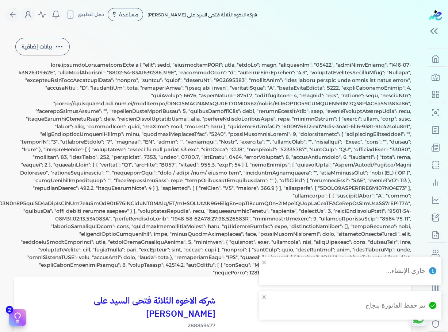
click at [273, 92] on div "بيانات إضافية شركه الاخوه الثلاثة فتحى السيد على عمران وشركاه 288849477 رقم الف…" at bounding box center [212, 309] width 420 height 547
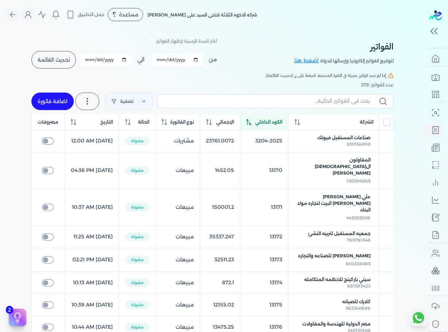
click at [61, 60] on span "تحديث القائمة" at bounding box center [54, 59] width 32 height 5
click at [61, 58] on span "تحديث القائمة" at bounding box center [54, 59] width 32 height 5
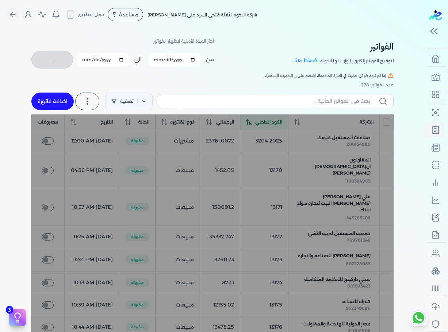
checkbox input "false"
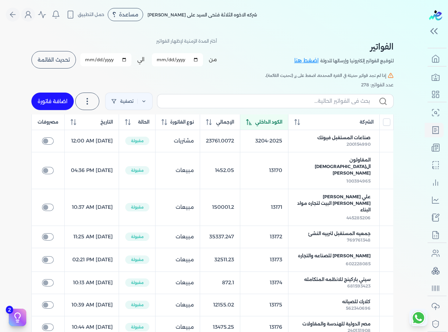
click at [252, 124] on icon at bounding box center [249, 122] width 6 height 6
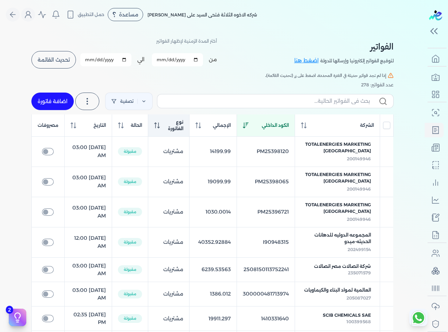
click at [155, 129] on th "نوع الفاتورة" at bounding box center [169, 126] width 42 height 22
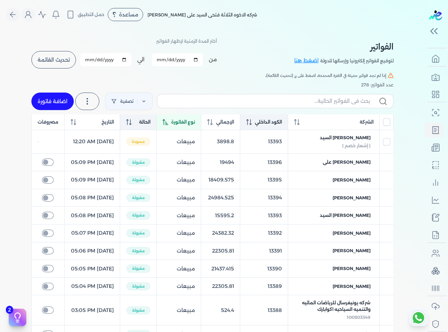
click at [149, 125] on div "الحالة" at bounding box center [138, 122] width 24 height 7
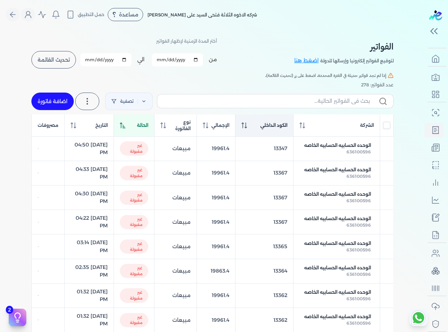
click at [148, 127] on span "الحالة" at bounding box center [142, 125] width 11 height 7
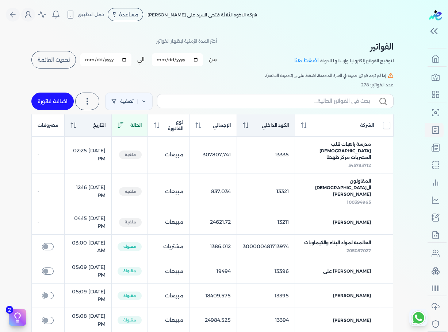
click at [104, 125] on span "التاريخ" at bounding box center [99, 125] width 12 height 7
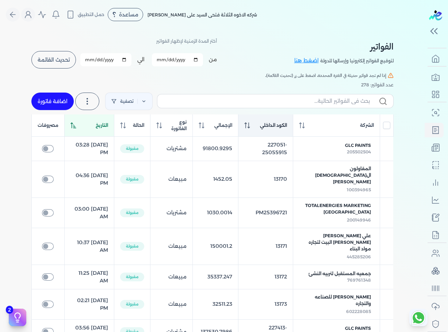
click at [104, 125] on div "التاريخ" at bounding box center [89, 125] width 38 height 7
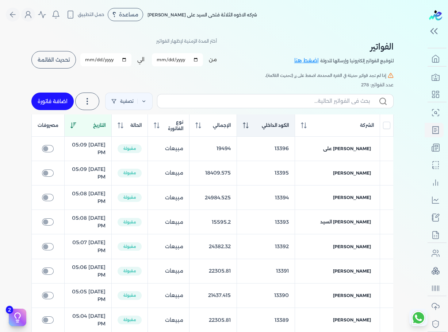
click at [98, 123] on div "التاريخ" at bounding box center [87, 125] width 35 height 7
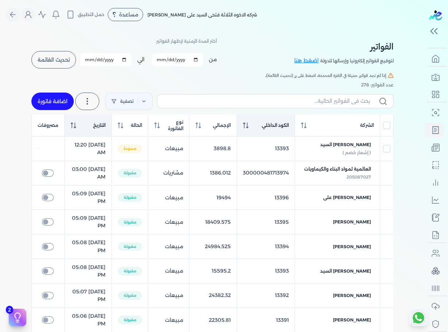
click at [96, 125] on div "التاريخ" at bounding box center [87, 125] width 35 height 7
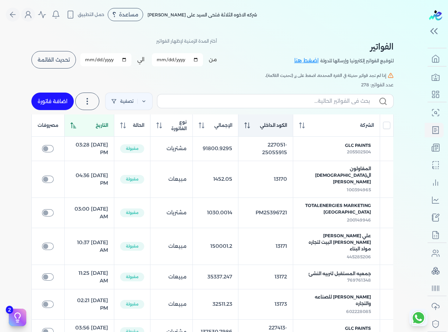
click at [96, 125] on div "التاريخ" at bounding box center [89, 125] width 38 height 7
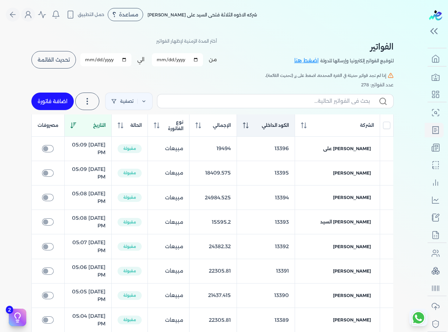
click at [96, 125] on div "التاريخ" at bounding box center [87, 125] width 35 height 7
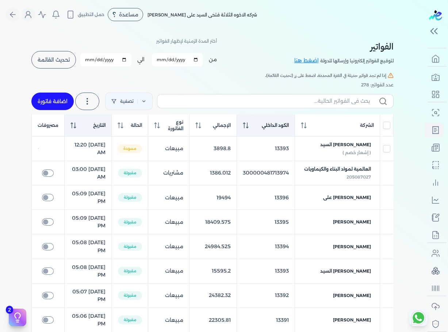
click at [96, 131] on th "التاريخ" at bounding box center [87, 126] width 47 height 22
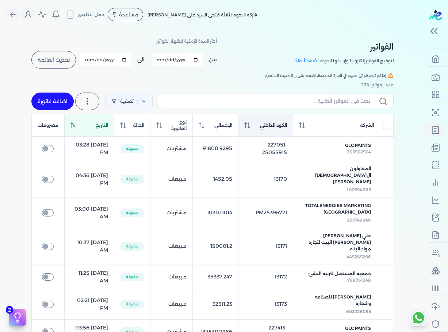
click at [96, 131] on th "التاريخ" at bounding box center [89, 126] width 50 height 22
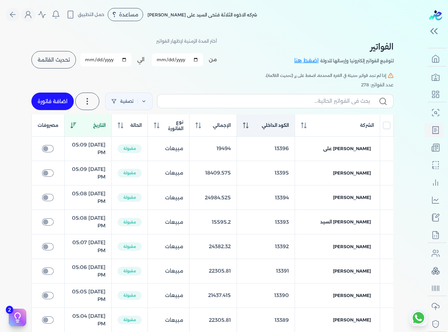
click at [134, 246] on li "50" at bounding box center [130, 241] width 27 height 13
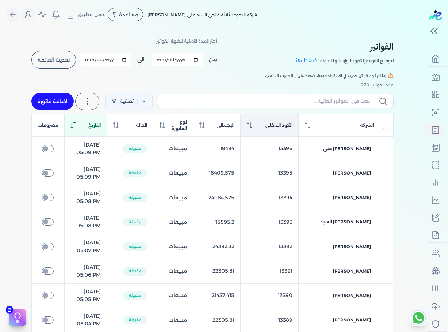
select select "EGP"
select select "B"
select select "EGS"
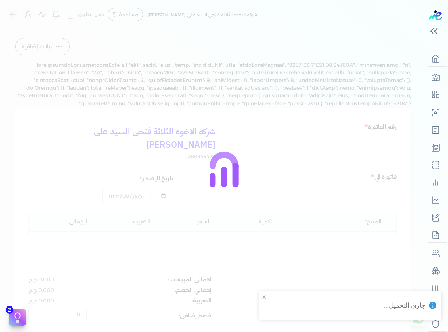
type input "[DATE]T00:20:40"
type input "[DATE]"
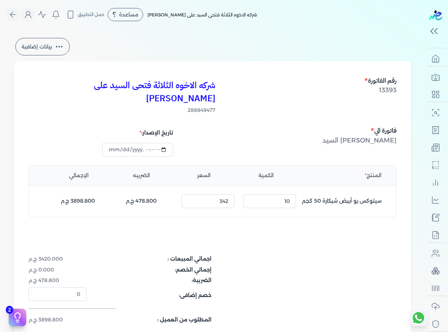
click at [282, 107] on div "شركه الاخوه الثلاثة فتحى السيد على عمران وشركاه 288849477 رقم الفاتورة 13393 فا…" at bounding box center [212, 214] width 397 height 306
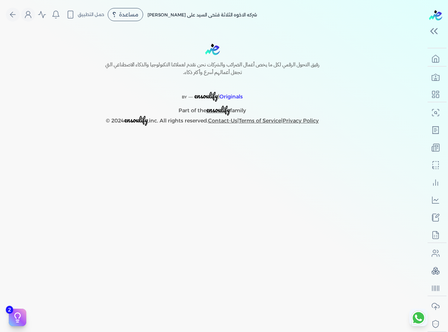
select select "EGP"
select select "B"
select select "EGS"
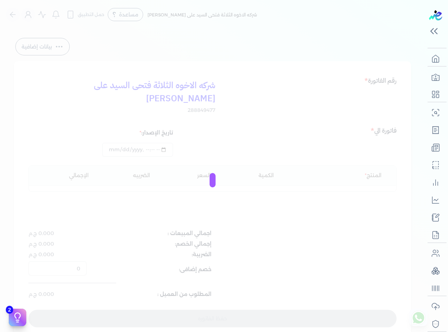
type input "[DATE]T00:20:40"
type input "[DATE]"
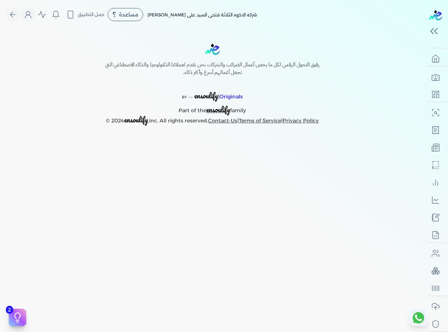
select select "EGP"
select select "B"
select select "EGS"
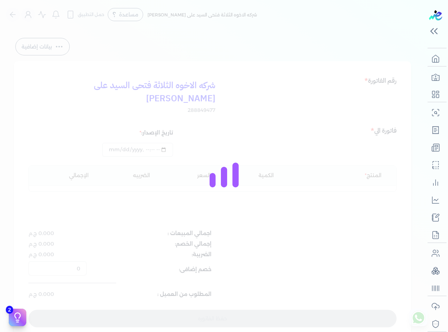
type input "[DATE]T00:20:40"
type input "[DATE]"
type input "7QTBD8GCWQYZ6BN1DP98MB3K10"
